Goal: Navigation & Orientation: Find specific page/section

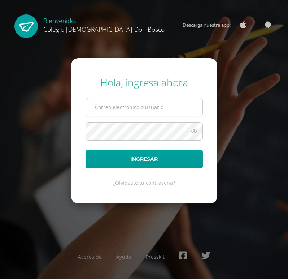
click at [127, 105] on input "text" at bounding box center [144, 107] width 117 height 18
type input "[PERSON_NAME][EMAIL_ADDRESS][DOMAIN_NAME]"
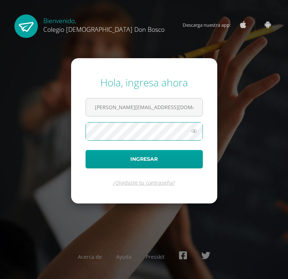
click at [86, 150] on button "Ingresar" at bounding box center [144, 159] width 117 height 18
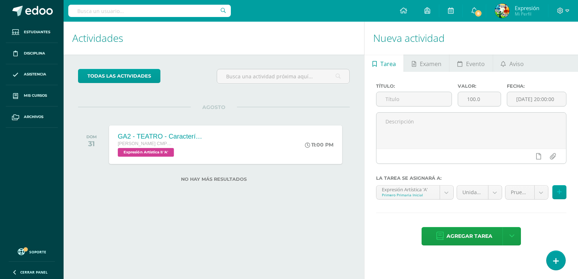
click at [197, 144] on div "Quinto Bachillerato CMP Bachillerato en CCLL con Orientación en Computación" at bounding box center [161, 144] width 87 height 8
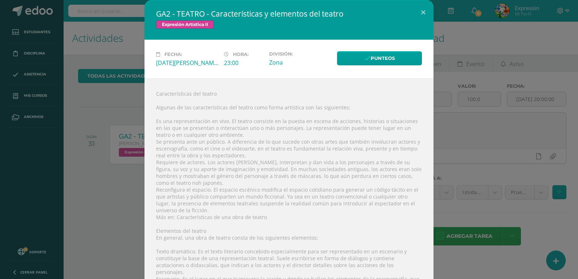
drag, startPoint x: 114, startPoint y: 105, endPoint x: 114, endPoint y: 109, distance: 4.0
click at [114, 105] on div "GA2 - TEATRO - Características y elementos del teatro Expresión Artística II Fe…" at bounding box center [289, 209] width 572 height 419
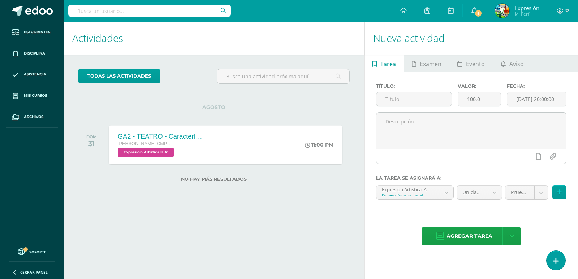
click at [275, 143] on div "GA2 - TEATRO - Características y elementos del teatro Quinto Bachillerato CMP B…" at bounding box center [225, 144] width 233 height 39
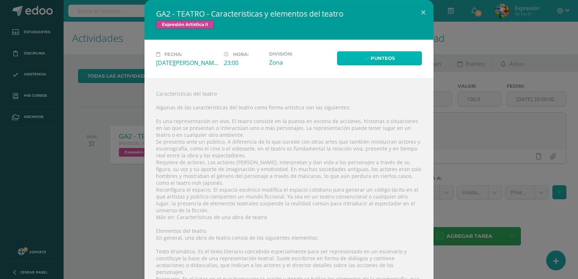
click at [288, 56] on link "Punteos" at bounding box center [379, 58] width 85 height 14
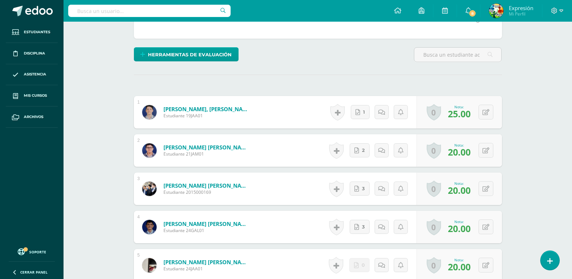
scroll to position [155, 0]
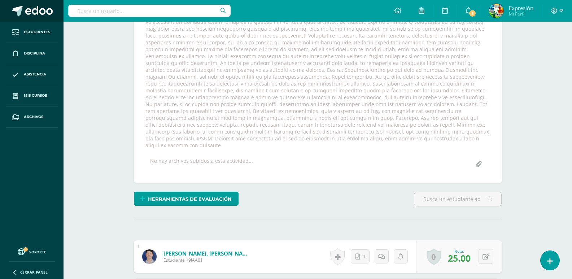
click at [28, 13] on span at bounding box center [38, 11] width 27 height 11
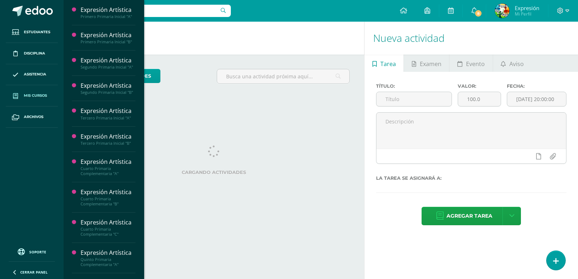
click at [35, 91] on link "Mis cursos" at bounding box center [32, 95] width 52 height 21
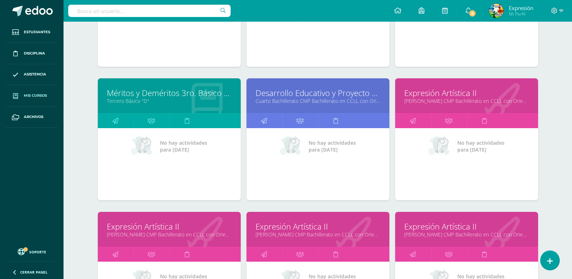
scroll to position [1829, 0]
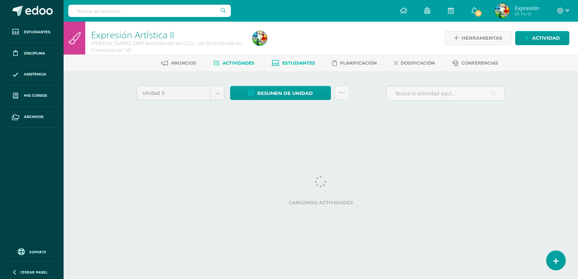
click at [289, 60] on span "Estudiantes" at bounding box center [298, 62] width 33 height 5
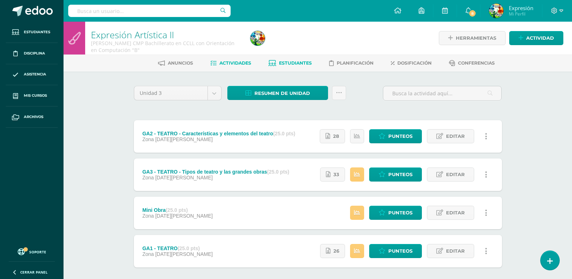
click at [291, 59] on link "Estudiantes" at bounding box center [290, 63] width 43 height 12
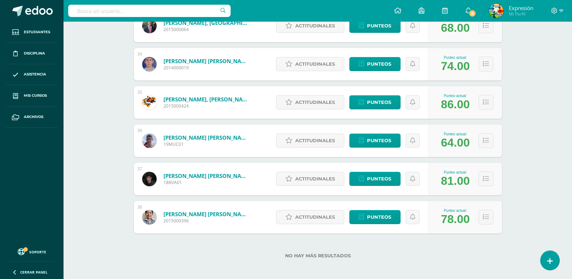
scroll to position [1374, 0]
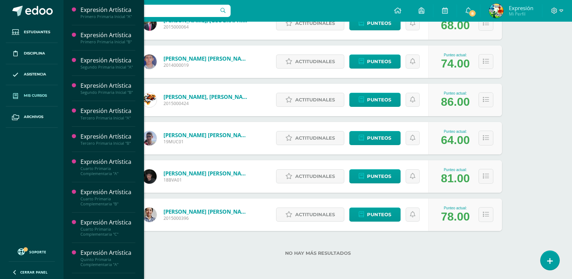
click at [32, 95] on span "Mis cursos" at bounding box center [35, 96] width 23 height 6
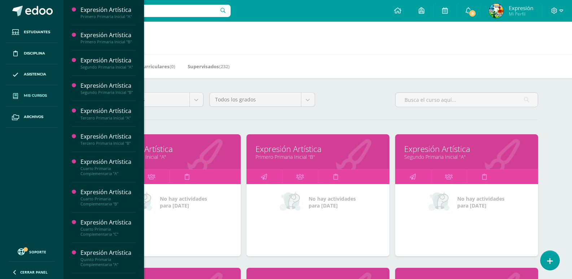
click at [346, 94] on div "Todos los niveles Todos los niveles Primaria Complementaria Bachillerato en CCL…" at bounding box center [318, 102] width 446 height 21
click at [14, 198] on ul "Estudiantes Disciplina Asistencia Mis cursos Archivos" at bounding box center [32, 132] width 64 height 221
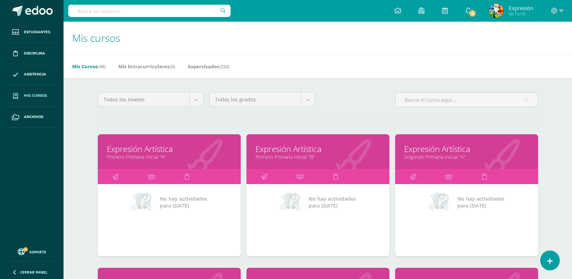
click at [34, 99] on link "Mis cursos" at bounding box center [32, 95] width 52 height 21
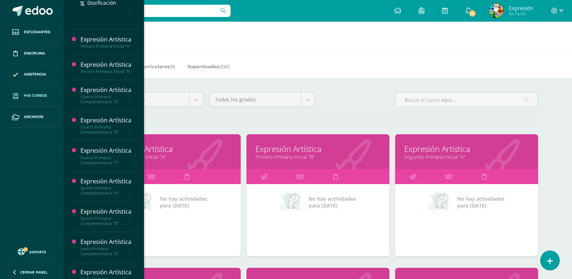
scroll to position [181, 0]
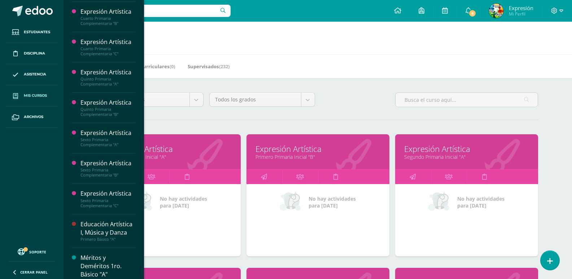
click at [39, 96] on span "Mis cursos" at bounding box center [35, 96] width 23 height 6
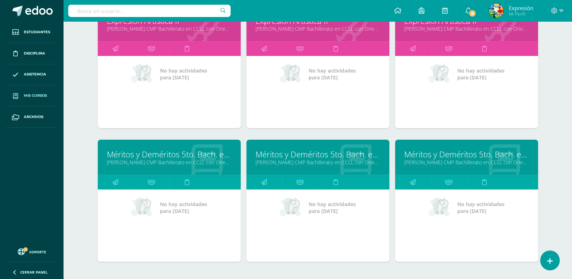
scroll to position [2040, 0]
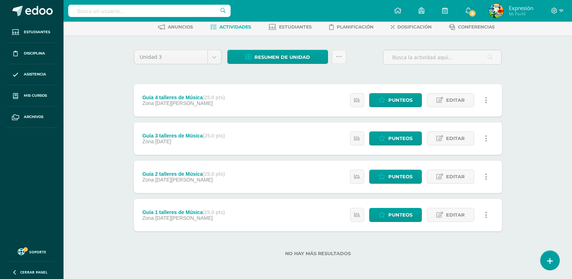
scroll to position [36, 0]
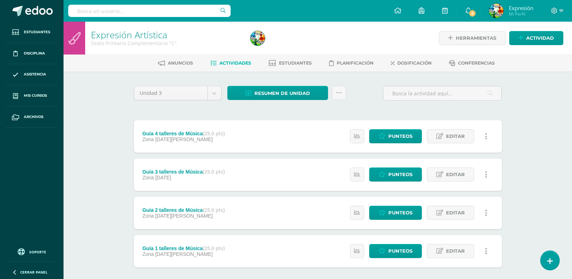
scroll to position [36, 0]
